Goal: Transaction & Acquisition: Purchase product/service

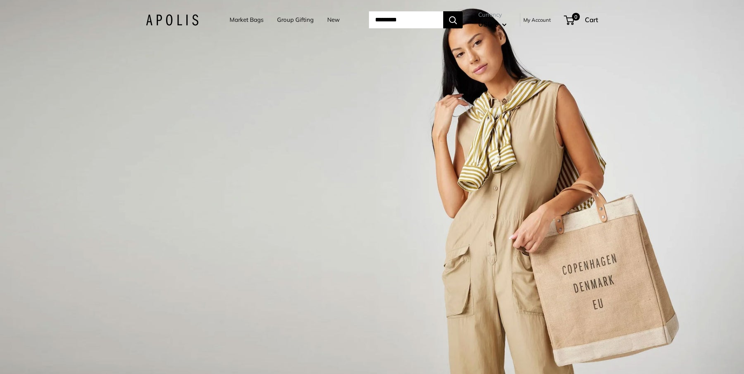
click at [241, 20] on link "Market Bags" at bounding box center [247, 19] width 34 height 11
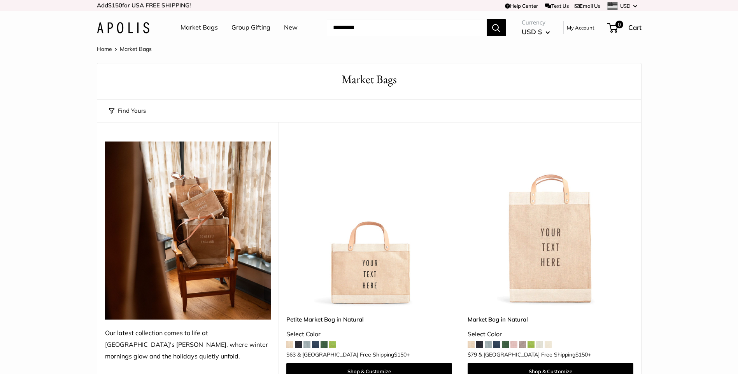
click at [253, 28] on link "Group Gifting" at bounding box center [251, 28] width 39 height 12
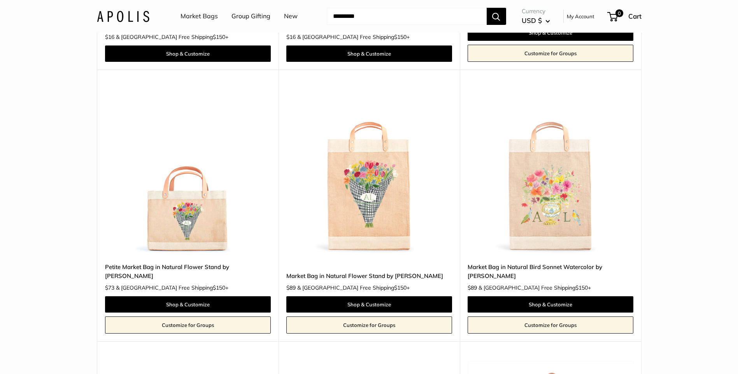
scroll to position [1823, 0]
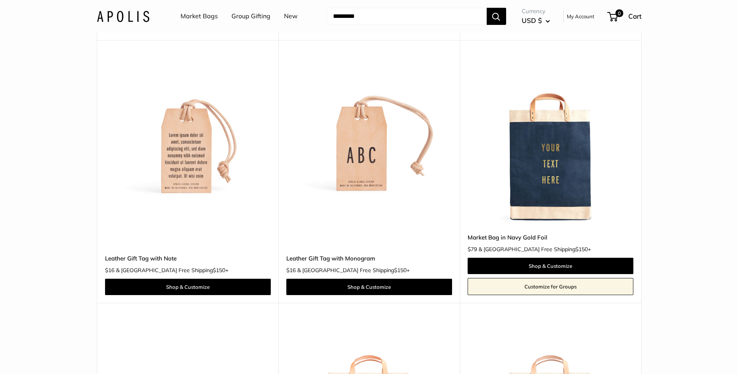
click at [0, 0] on img at bounding box center [0, 0] width 0 height 0
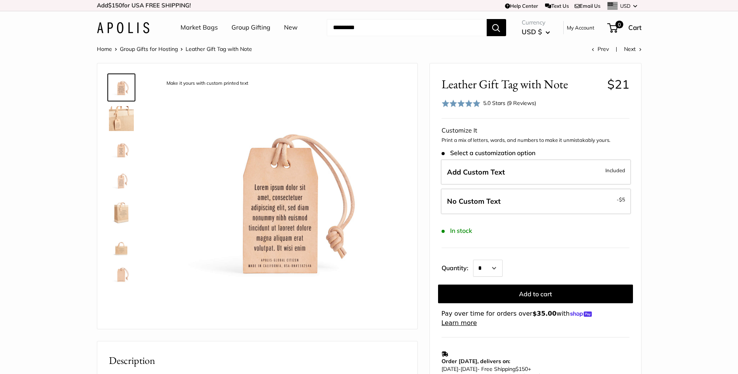
click at [118, 155] on img at bounding box center [121, 149] width 25 height 25
